Goal: Navigation & Orientation: Find specific page/section

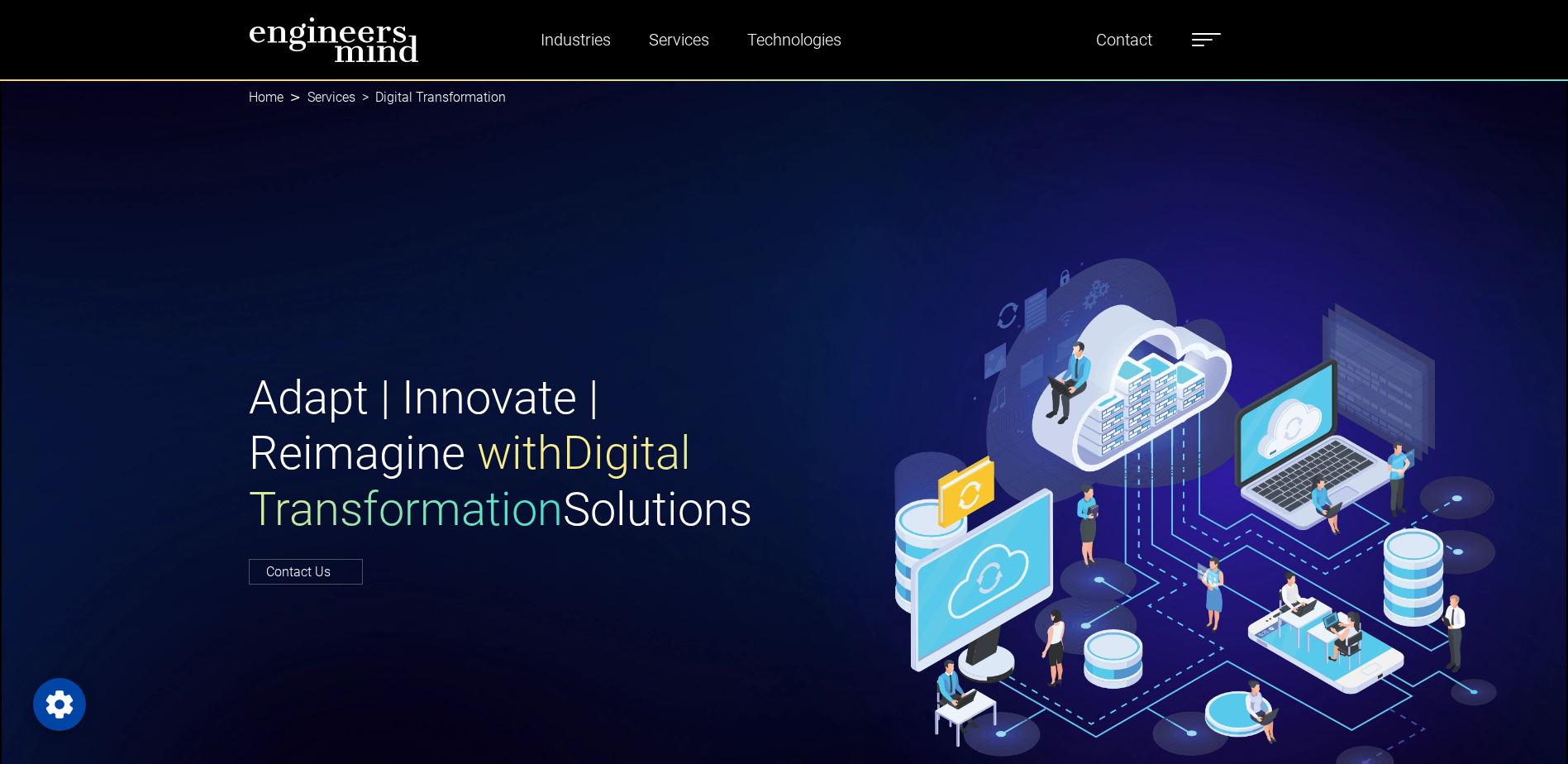
click at [358, 46] on img at bounding box center [333, 39] width 170 height 46
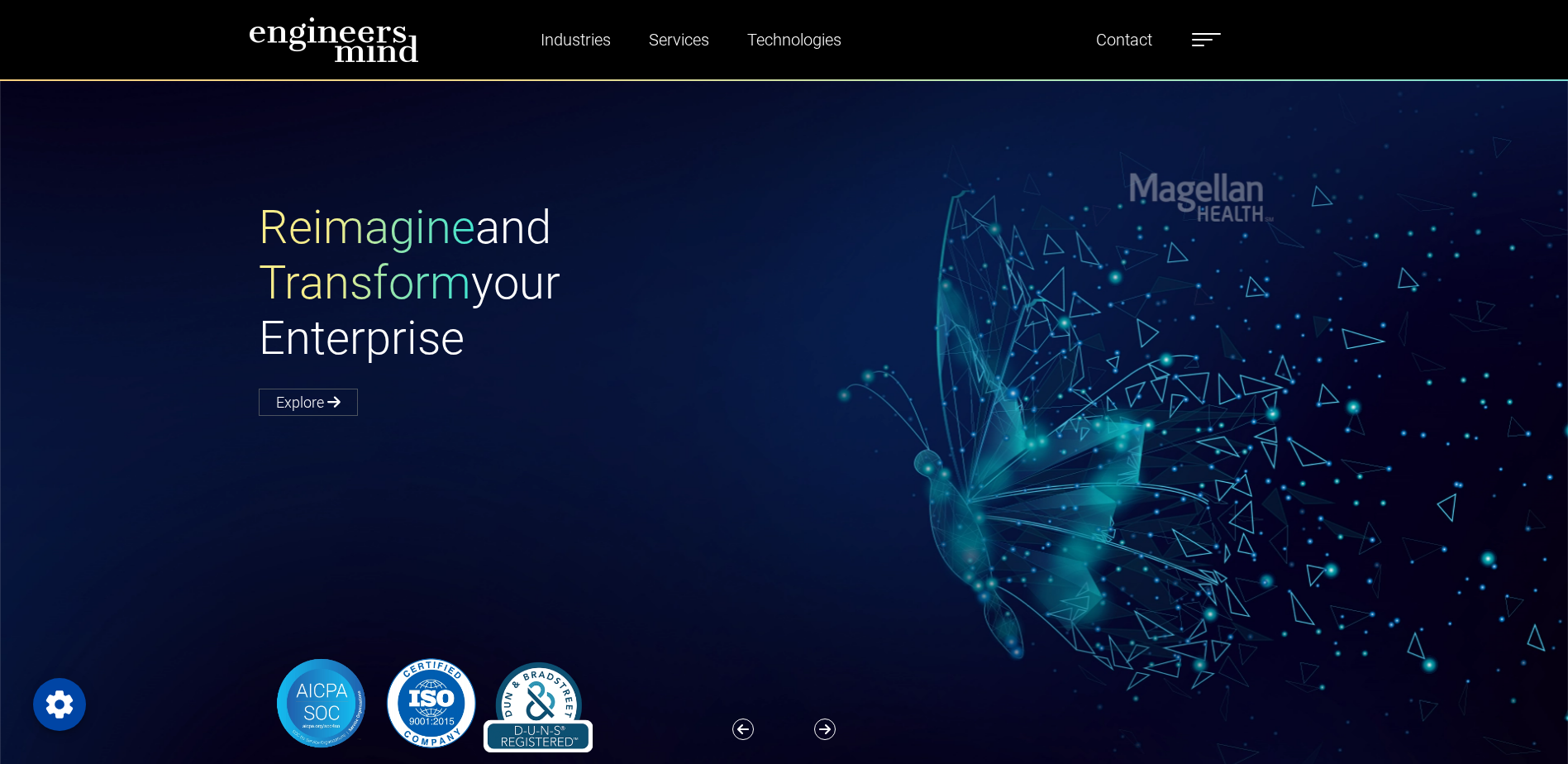
click at [363, 35] on img at bounding box center [333, 39] width 170 height 46
click at [1205, 24] on ul "Industries Financial Services Healthcare Manufacturing Services Digital Transfo…" at bounding box center [862, 39] width 734 height 38
click at [1205, 34] on label at bounding box center [1206, 40] width 29 height 22
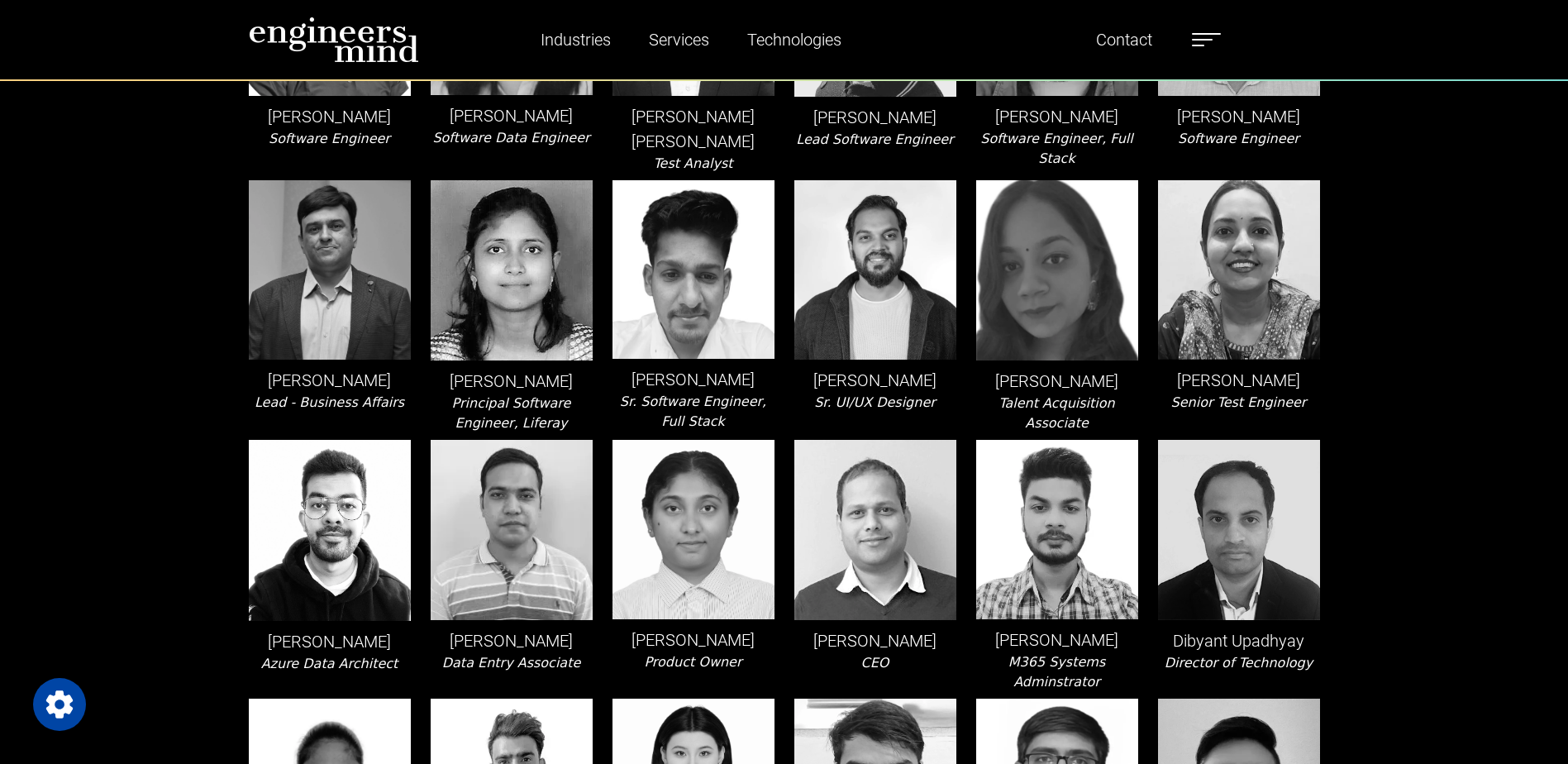
scroll to position [661, 0]
